Goal: Information Seeking & Learning: Learn about a topic

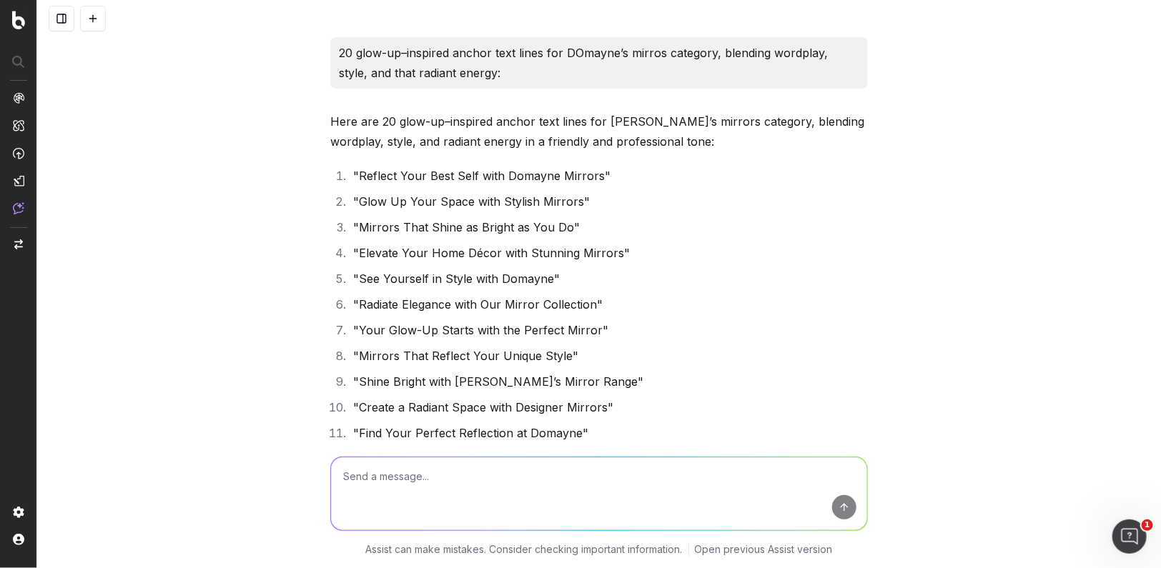
scroll to position [24740, 0]
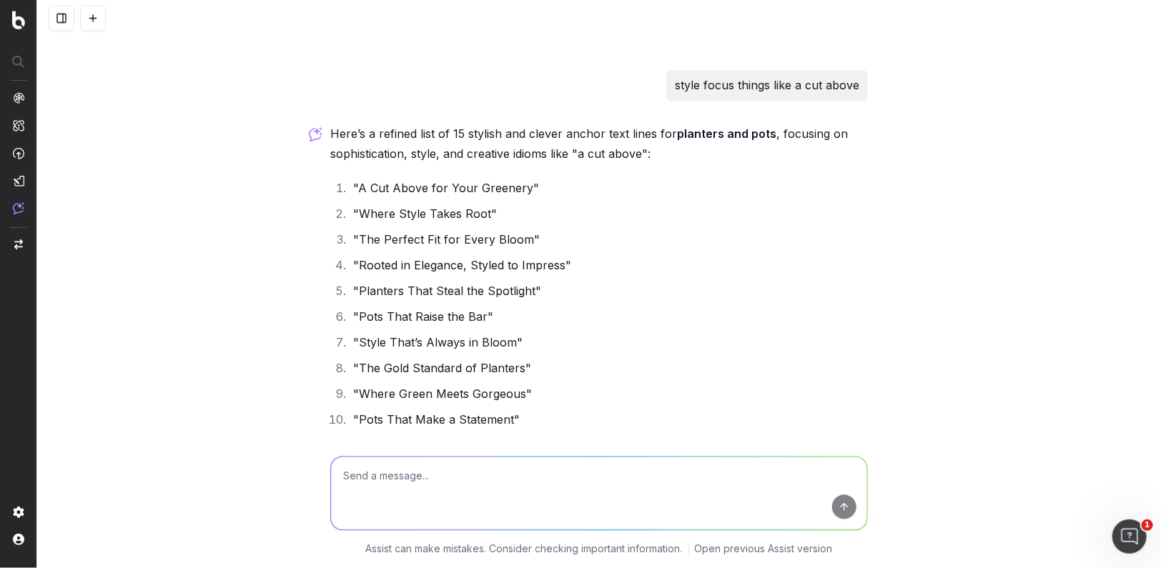
drag, startPoint x: 0, startPoint y: 0, endPoint x: 568, endPoint y: 153, distance: 588.6
click at [566, 154] on p "Here’s a refined list of 15 stylish and clever anchor text lines for planters a…" at bounding box center [599, 144] width 538 height 40
click at [567, 153] on p "Here’s a refined list of 15 stylish and clever anchor text lines for planters a…" at bounding box center [599, 144] width 538 height 40
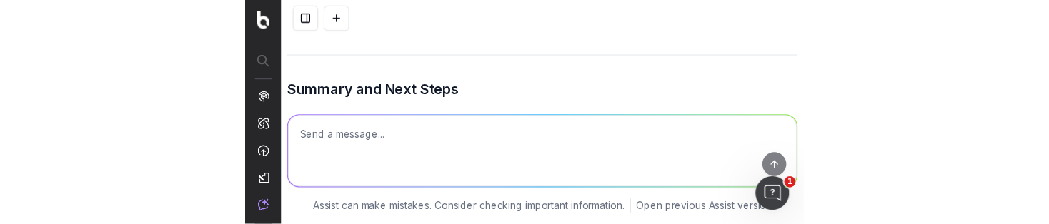
scroll to position [4703, 0]
